Goal: Transaction & Acquisition: Purchase product/service

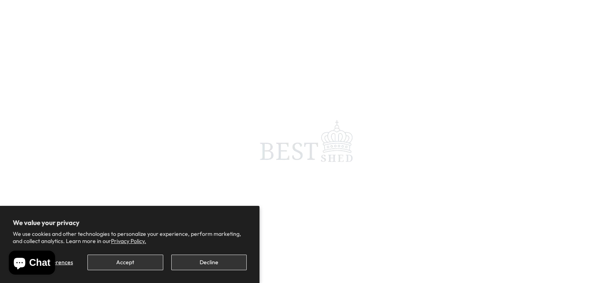
click at [201, 92] on span at bounding box center [305, 141] width 610 height 283
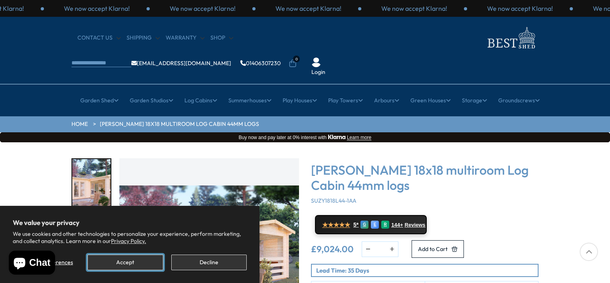
click at [134, 261] on button "Accept" at bounding box center [124, 262] width 75 height 16
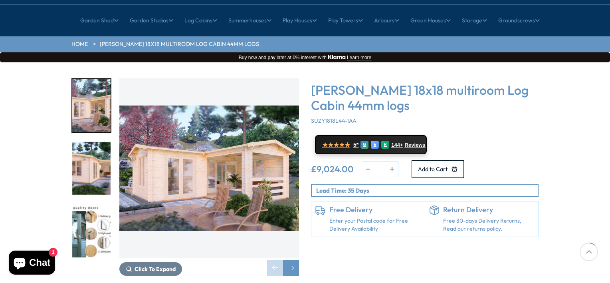
scroll to position [96, 0]
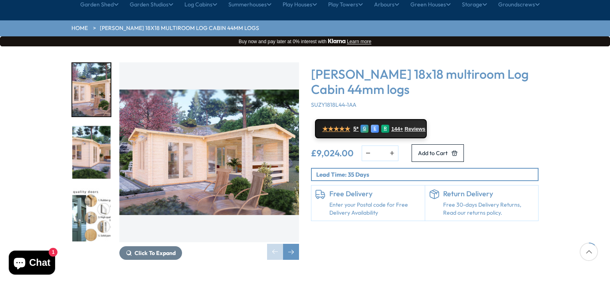
click at [85, 73] on img "1 / 7" at bounding box center [91, 89] width 38 height 53
click at [94, 128] on img "2 / 7" at bounding box center [91, 152] width 38 height 53
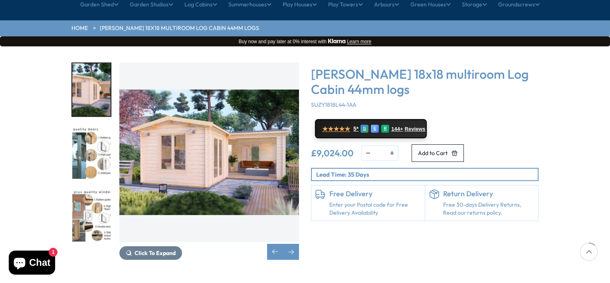
click at [93, 136] on img "3 / 7" at bounding box center [91, 152] width 38 height 53
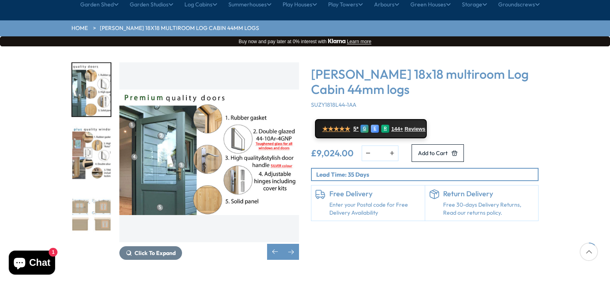
click at [87, 193] on img "5 / 7" at bounding box center [91, 214] width 38 height 53
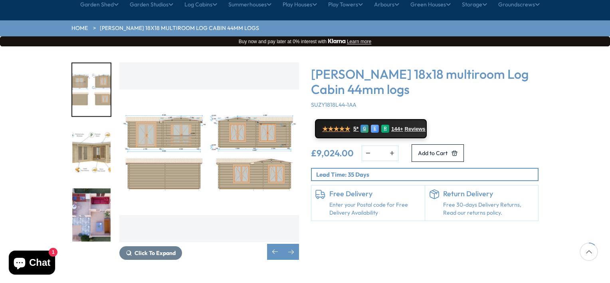
click at [91, 126] on img "6 / 7" at bounding box center [91, 152] width 38 height 53
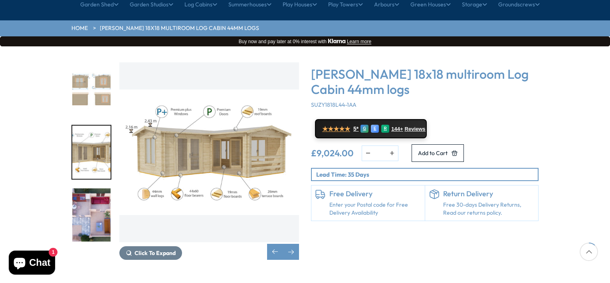
click at [94, 190] on img "7 / 7" at bounding box center [91, 214] width 38 height 53
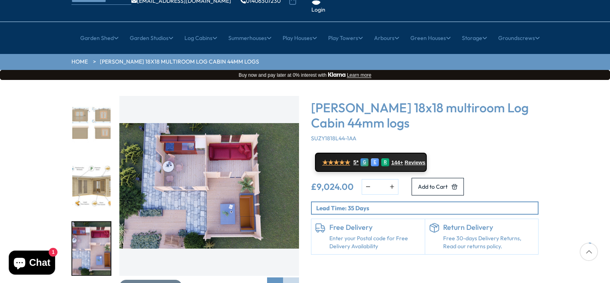
scroll to position [32, 0]
